Goal: Task Accomplishment & Management: Manage account settings

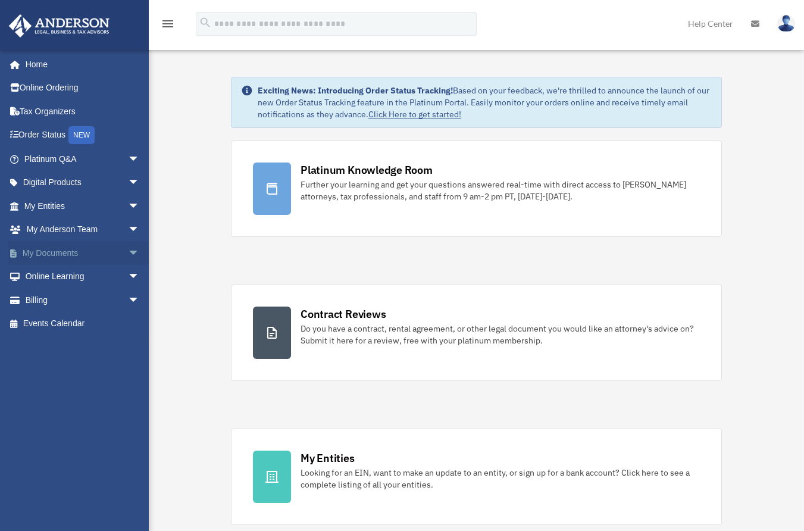
click at [128, 253] on span "arrow_drop_down" at bounding box center [140, 253] width 24 height 24
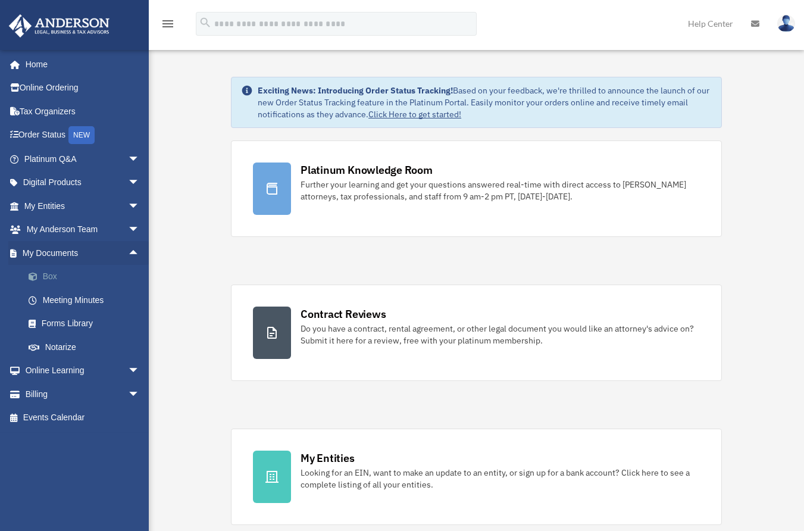
click at [47, 275] on link "Box" at bounding box center [87, 277] width 141 height 24
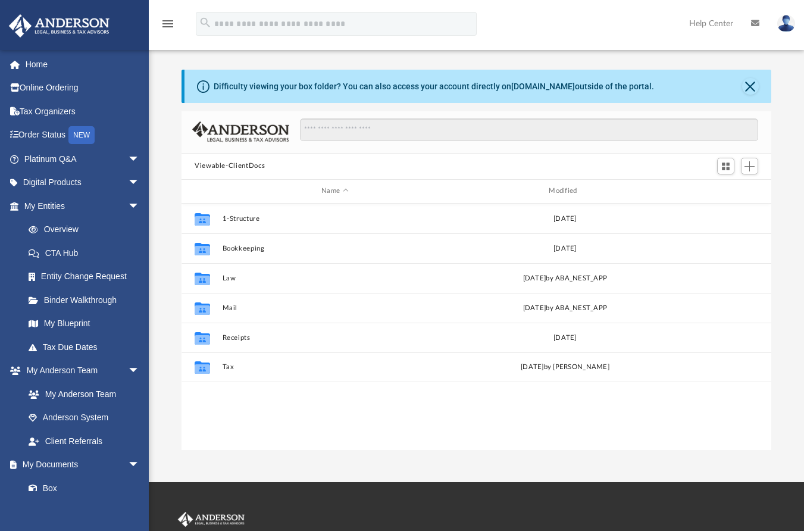
scroll to position [262, 581]
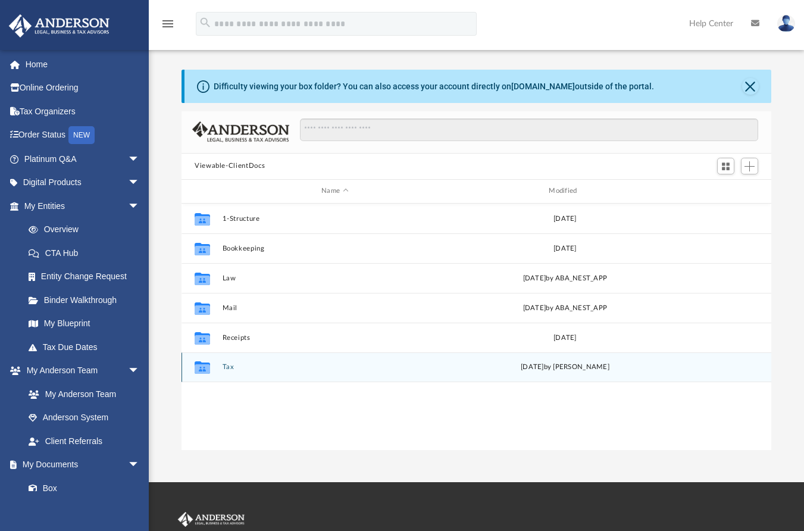
click at [228, 366] on button "Tax" at bounding box center [334, 367] width 225 height 8
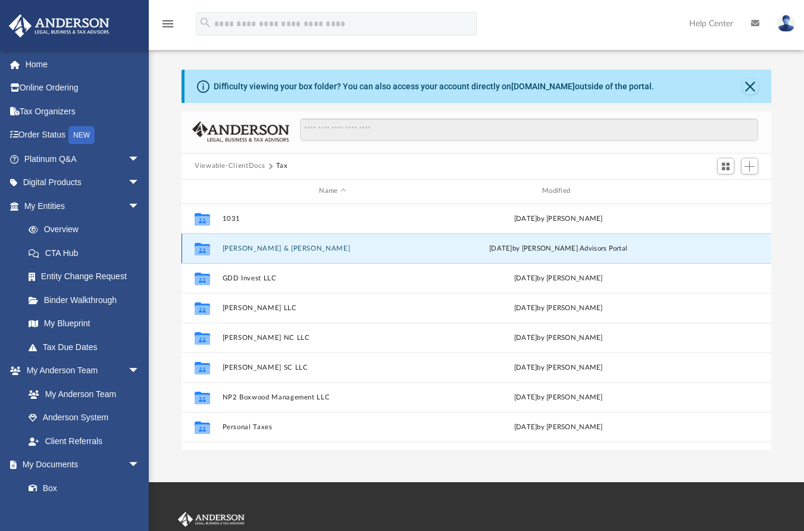
click at [272, 250] on button "[PERSON_NAME] & [PERSON_NAME]" at bounding box center [332, 248] width 221 height 8
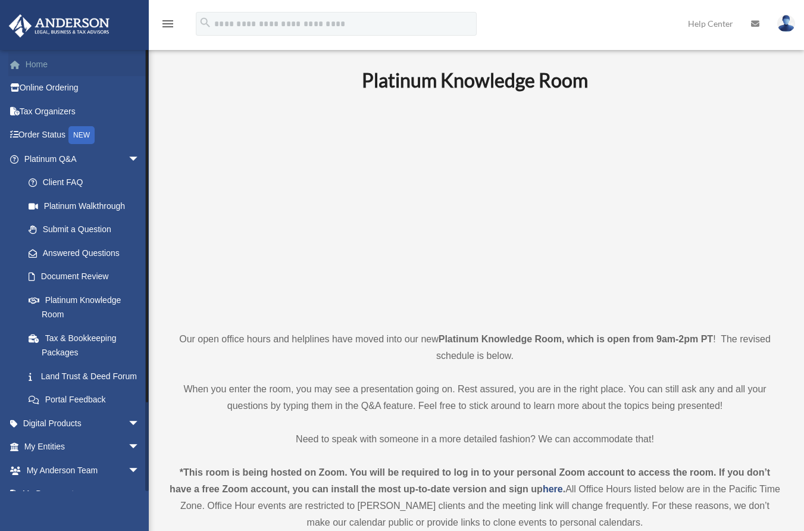
click at [42, 66] on link "Home" at bounding box center [82, 64] width 149 height 24
click at [128, 157] on span "arrow_drop_down" at bounding box center [140, 159] width 24 height 24
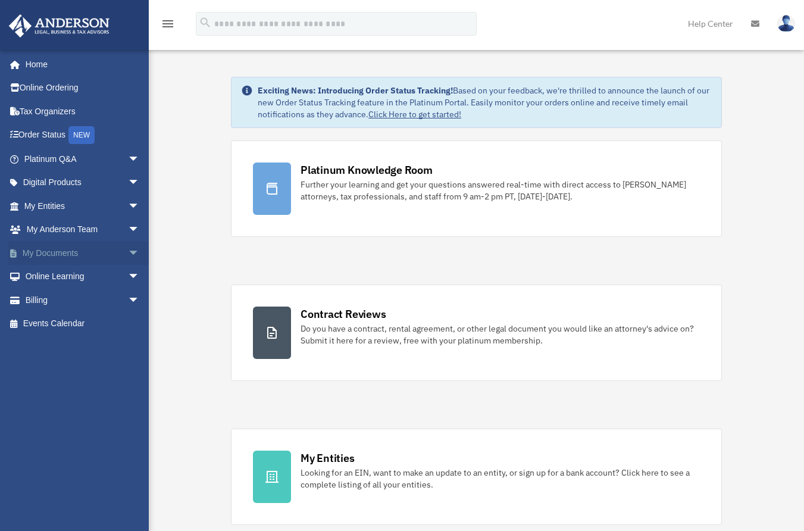
click at [128, 251] on span "arrow_drop_down" at bounding box center [140, 253] width 24 height 24
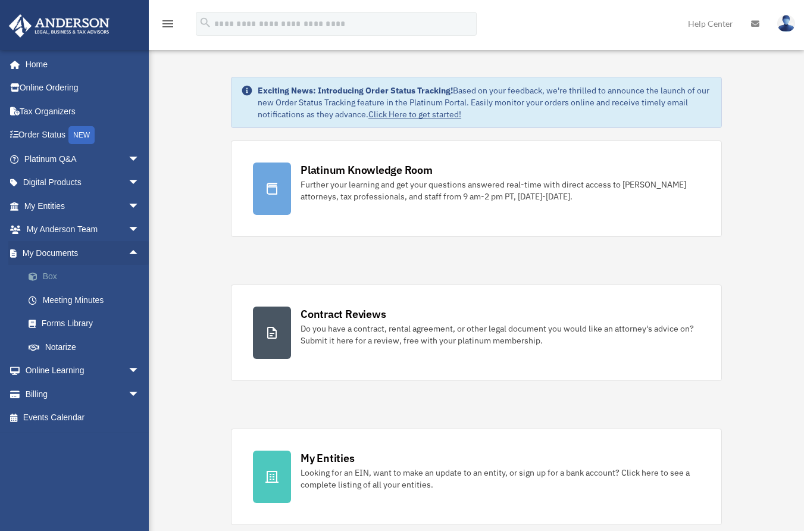
click at [49, 278] on link "Box" at bounding box center [87, 277] width 141 height 24
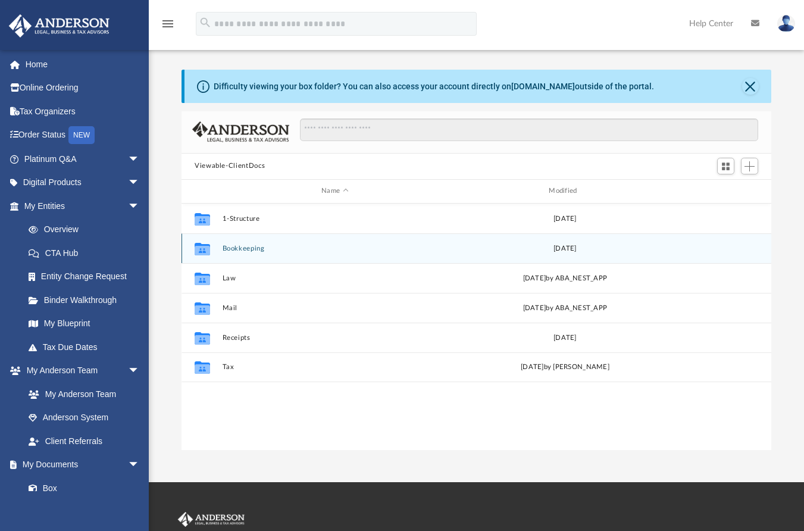
scroll to position [262, 581]
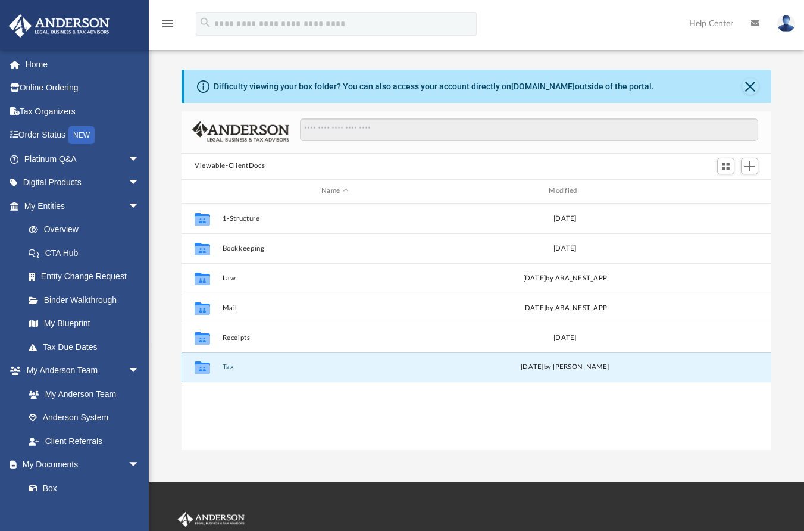
click at [226, 366] on button "Tax" at bounding box center [334, 367] width 225 height 8
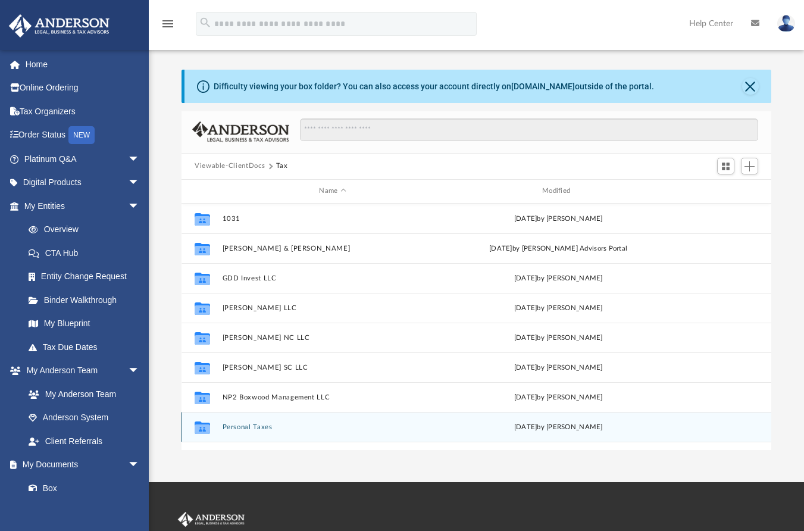
click at [257, 427] on button "Personal Taxes" at bounding box center [332, 426] width 221 height 8
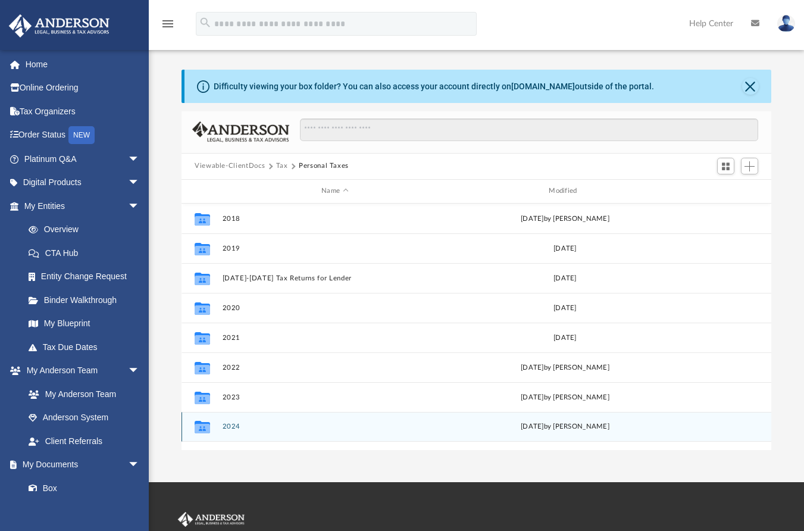
click at [228, 427] on button "2024" at bounding box center [334, 426] width 225 height 8
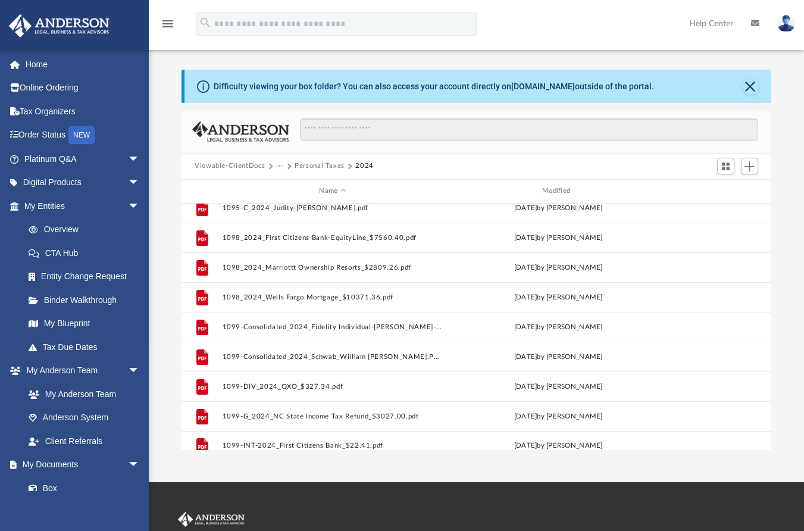
scroll to position [0, 0]
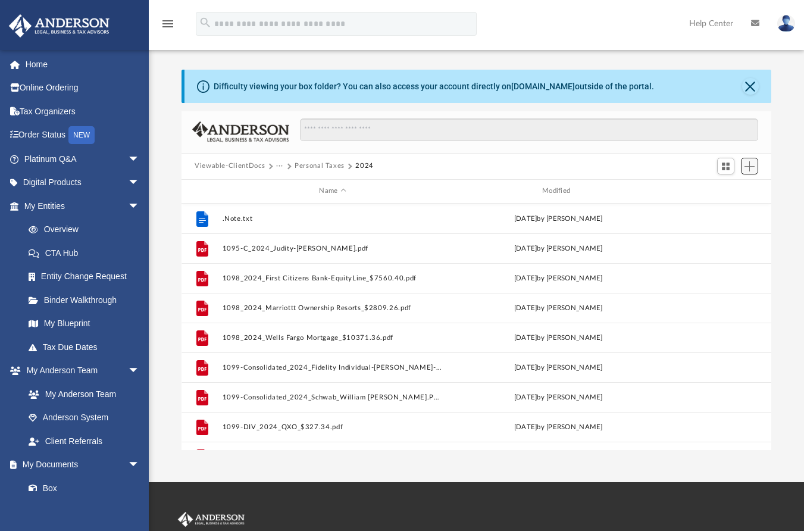
click at [750, 171] on span "Add" at bounding box center [749, 166] width 10 height 10
click at [726, 194] on li "Upload" at bounding box center [732, 190] width 38 height 12
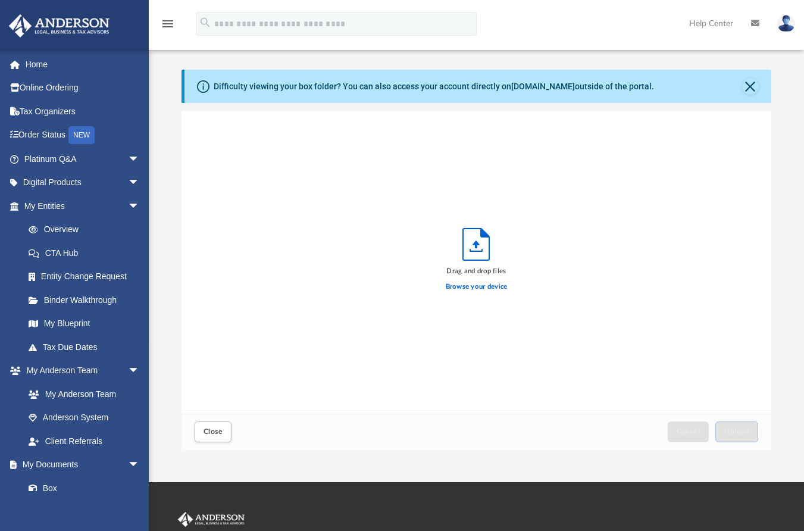
scroll to position [293, 581]
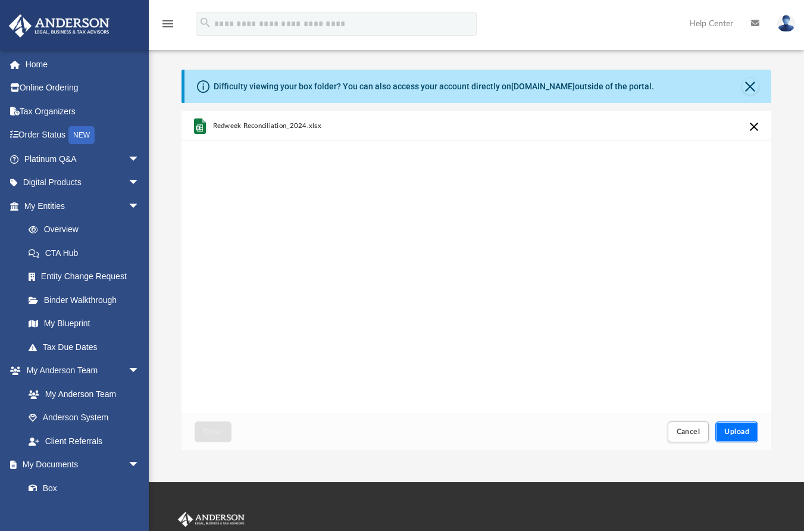
click at [745, 430] on span "Upload" at bounding box center [736, 431] width 25 height 7
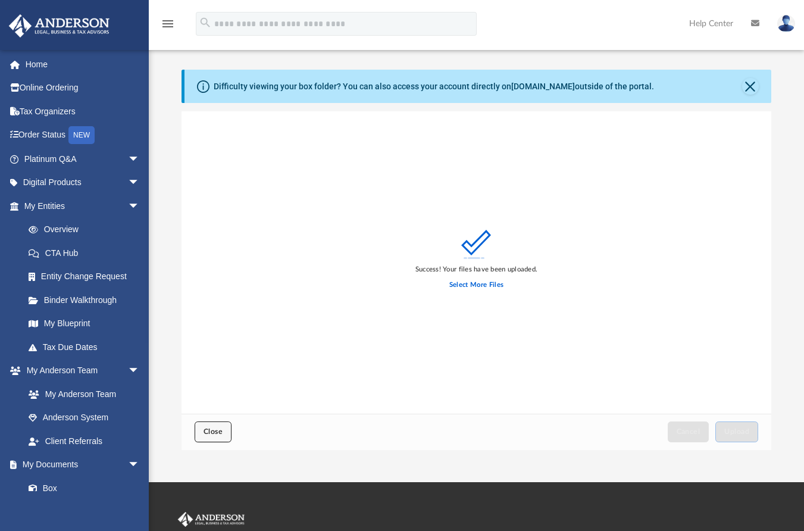
click at [213, 435] on span "Close" at bounding box center [212, 431] width 19 height 7
